Goal: Find specific page/section: Find specific page/section

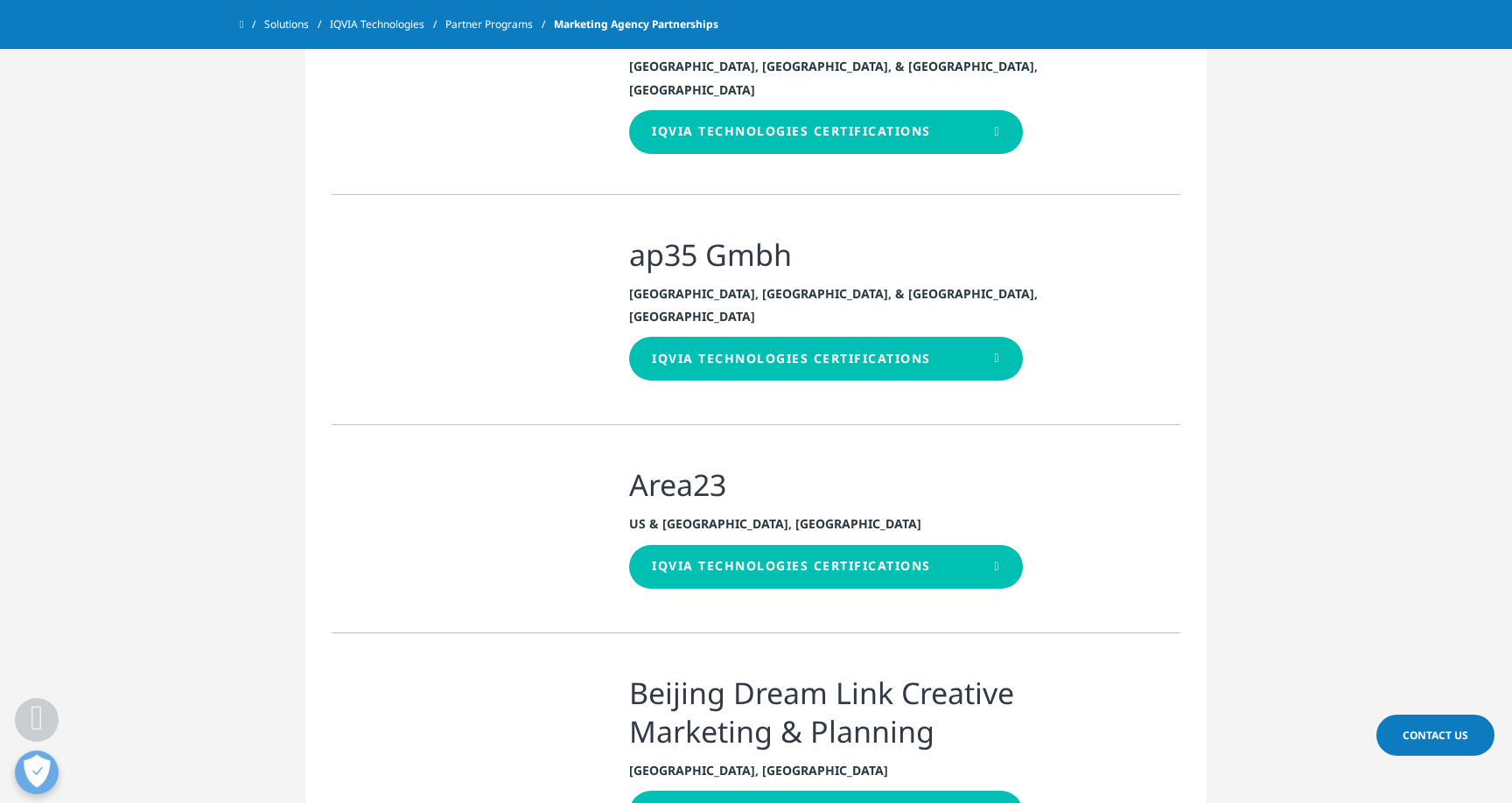
scroll to position [2640, 0]
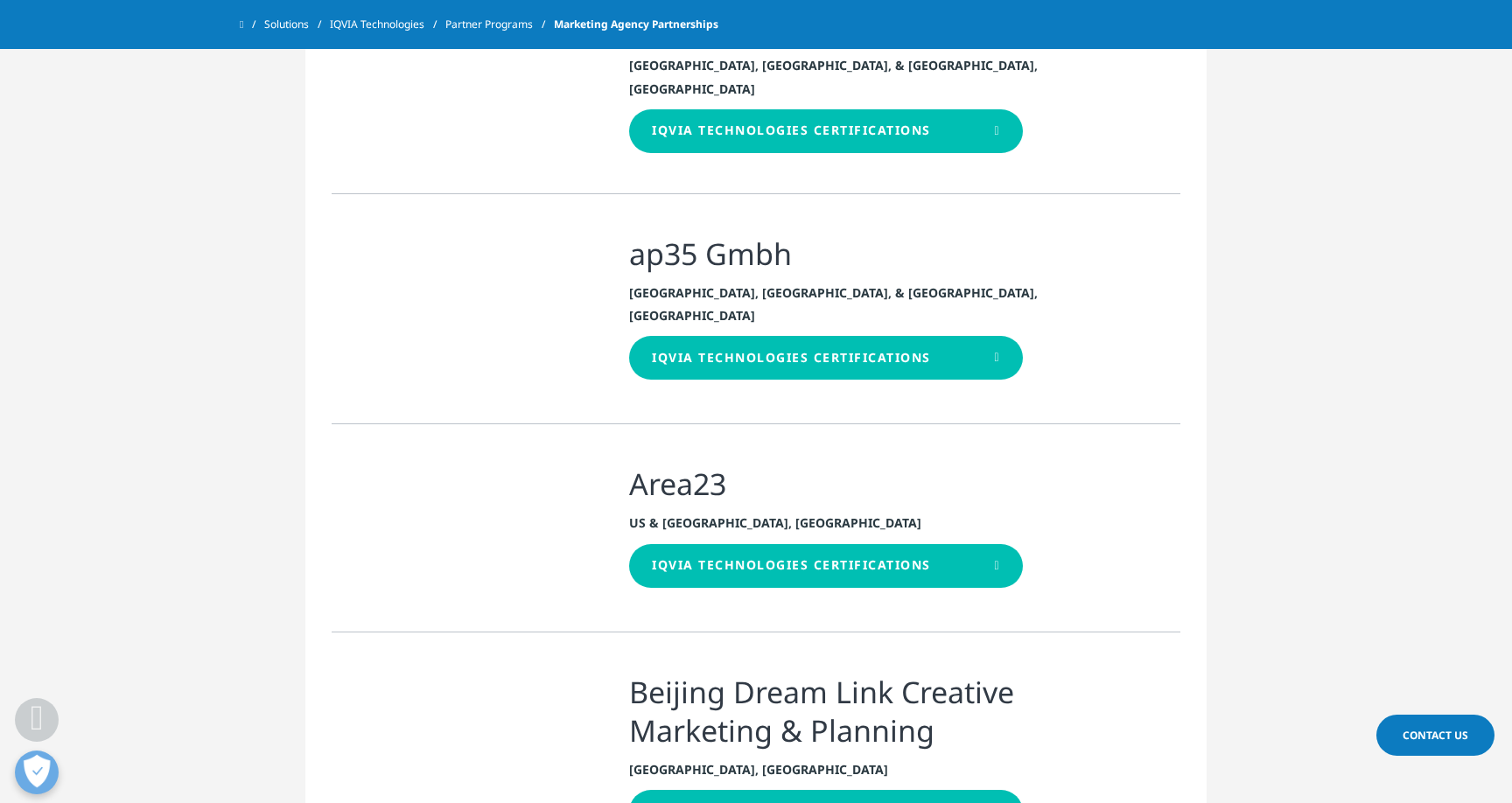
click at [994, 560] on icon at bounding box center [997, 566] width 6 height 12
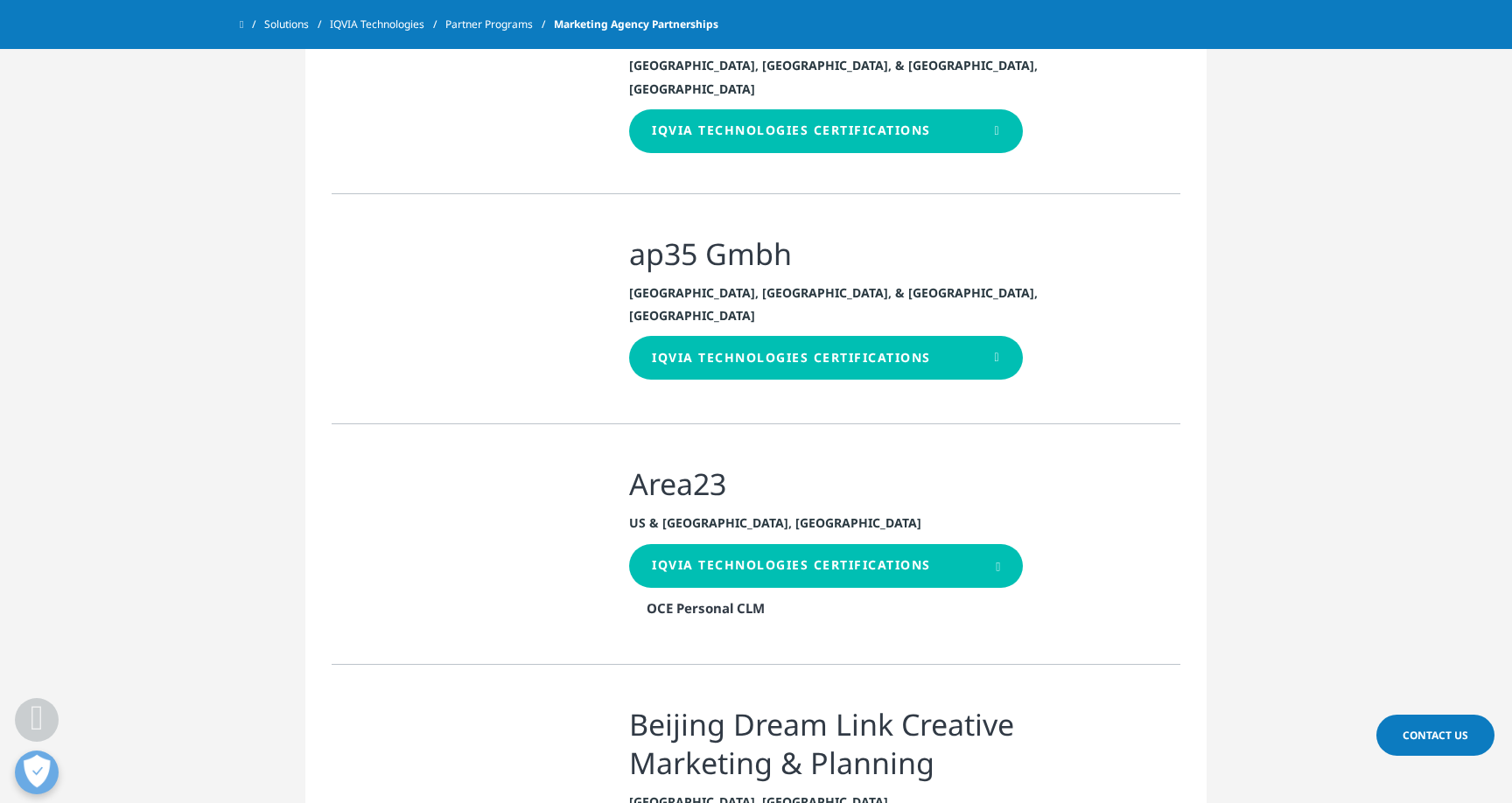
click at [1296, 603] on section "Clear Search Loading Region Loading Clear Or/And Operator Toggle [GEOGRAPHIC_DA…" at bounding box center [756, 14] width 1512 height 3377
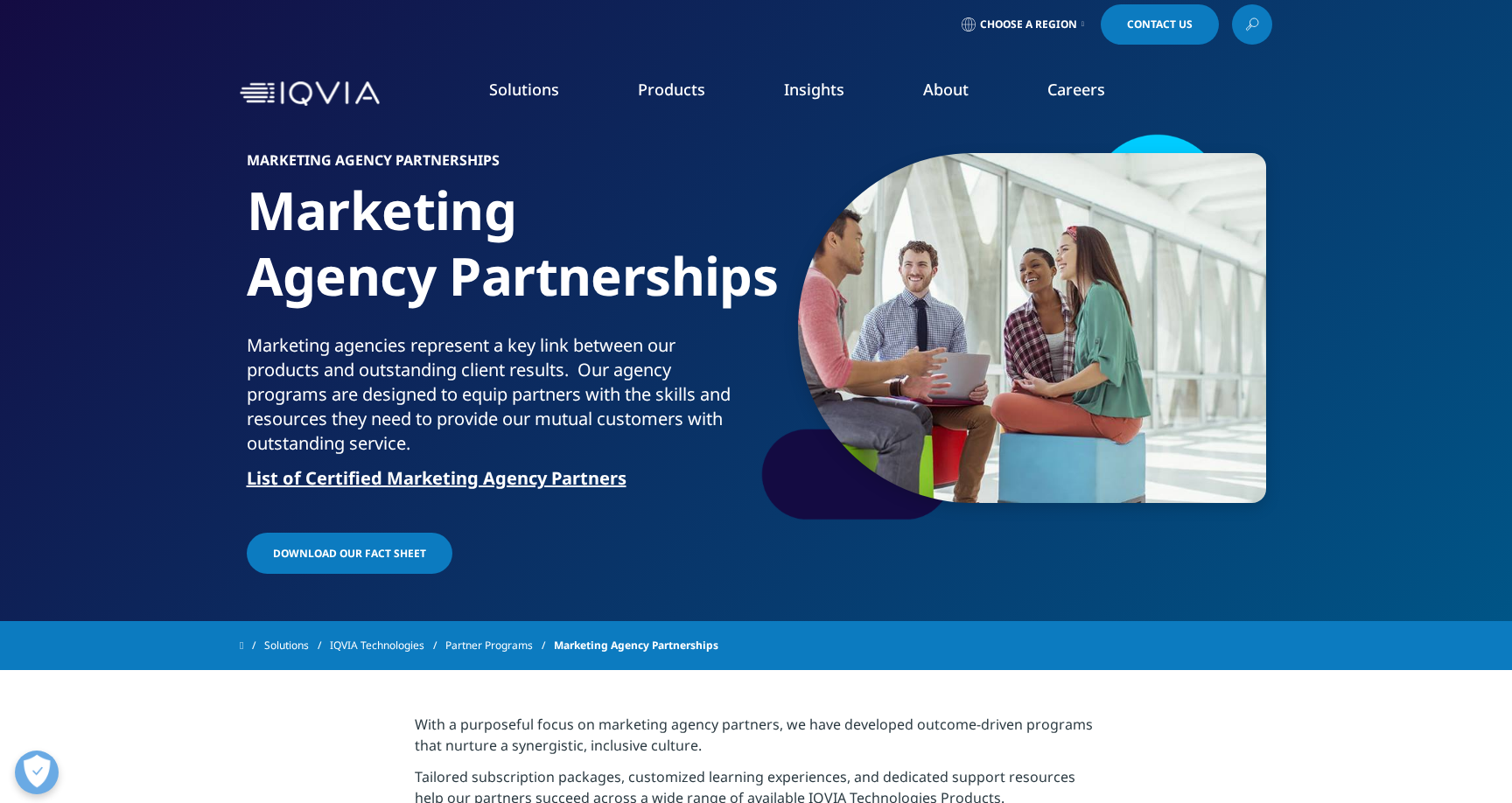
scroll to position [0, 0]
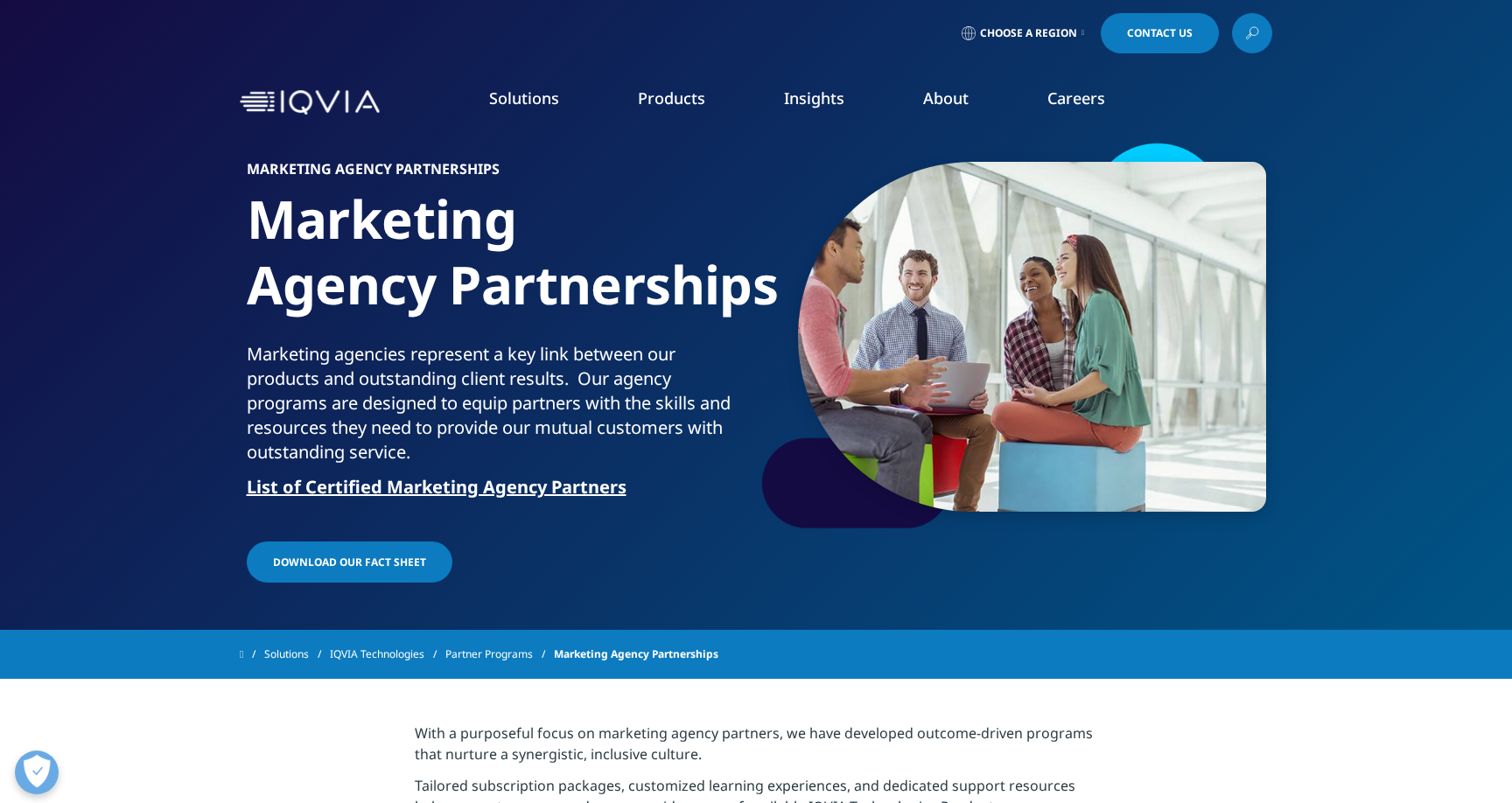
click at [1224, 708] on section "With a purposeful focus on marketing agency partners, we have developed outcome…" at bounding box center [756, 801] width 1512 height 245
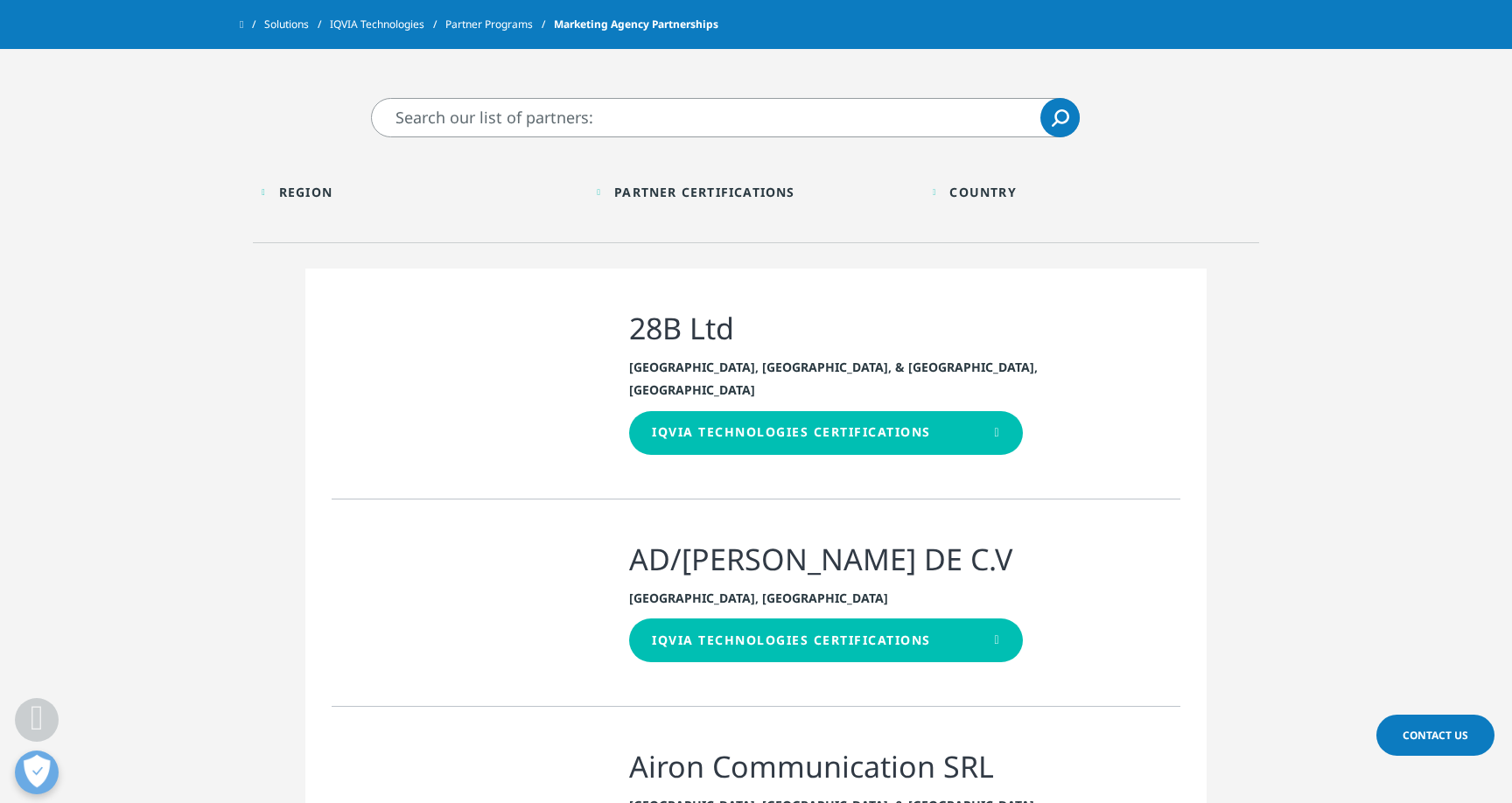
scroll to position [905, 0]
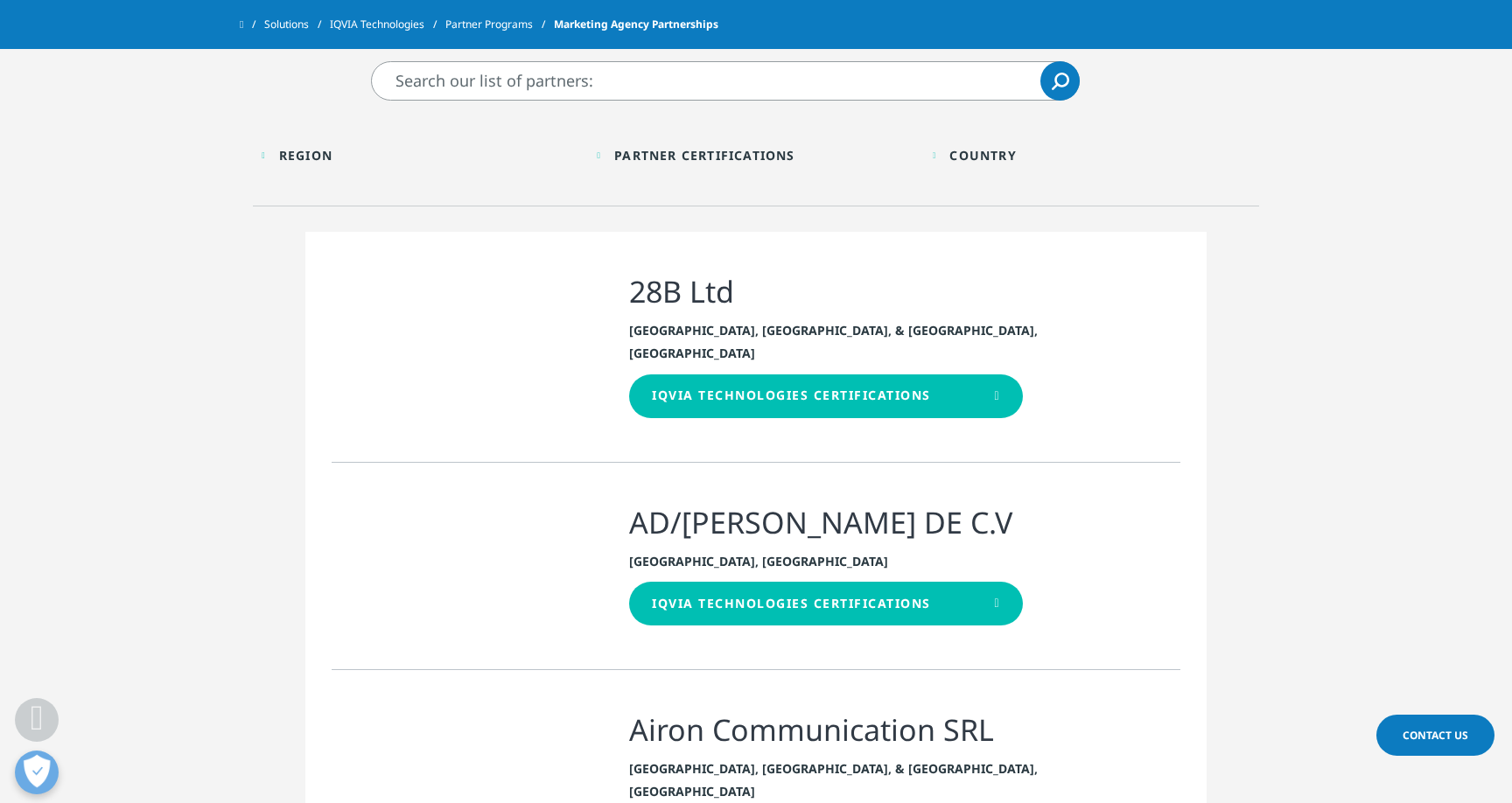
click at [540, 82] on input "Search" at bounding box center [724, 81] width 708 height 40
type input "purplemoon"
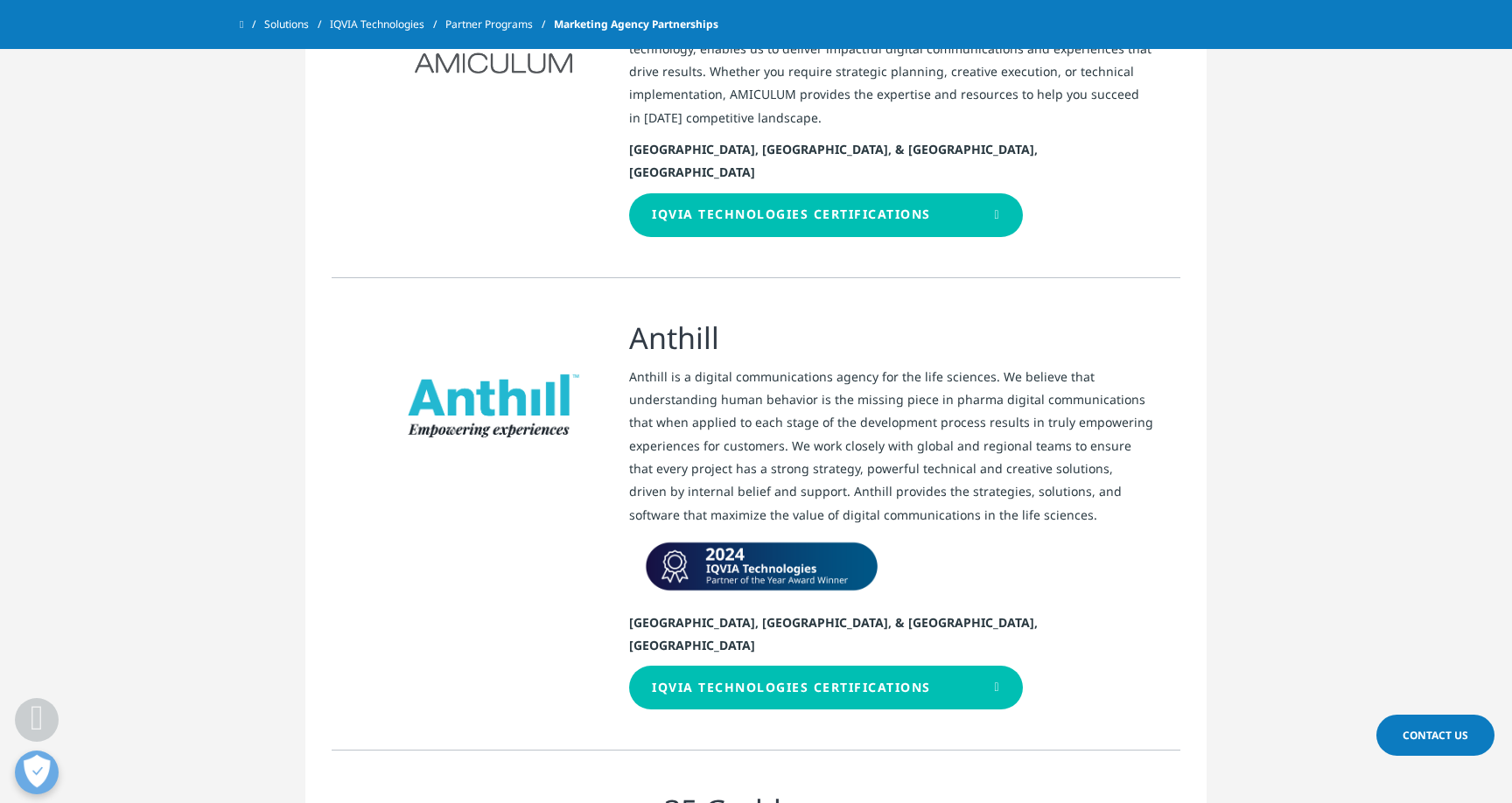
scroll to position [2161, 0]
